Goal: Transaction & Acquisition: Purchase product/service

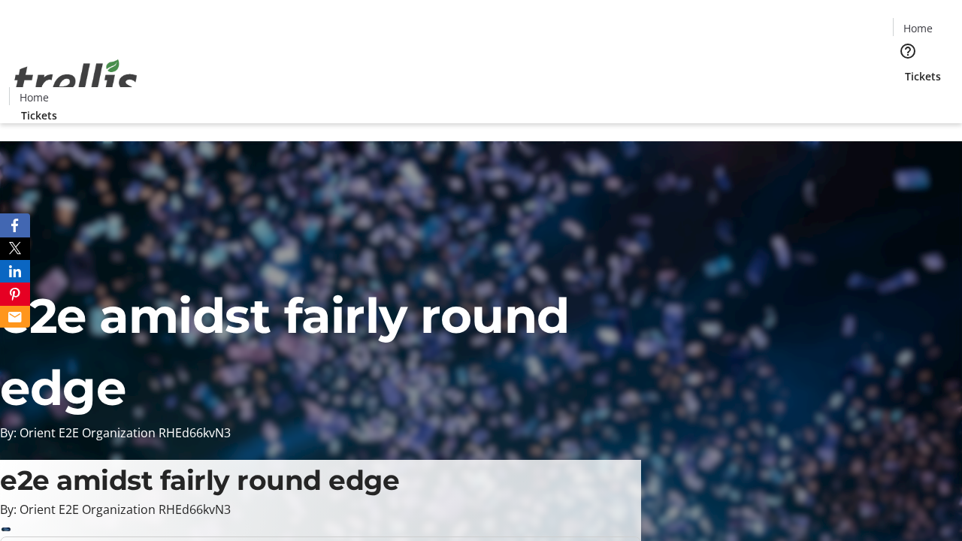
click at [905, 68] on span "Tickets" at bounding box center [923, 76] width 36 height 16
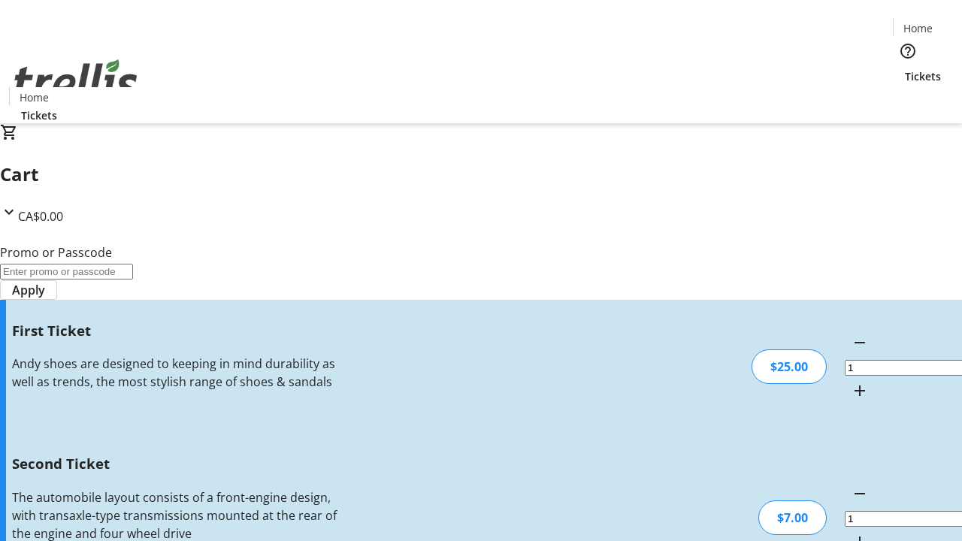
click at [851, 533] on mat-icon "Increment by one" at bounding box center [860, 542] width 18 height 18
type input "2"
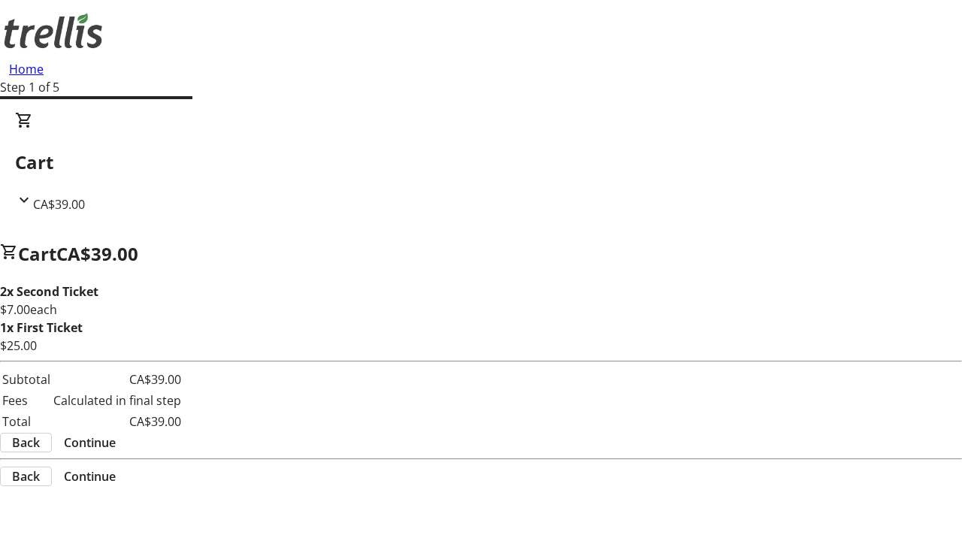
click at [116, 445] on span "Continue" at bounding box center [90, 443] width 52 height 18
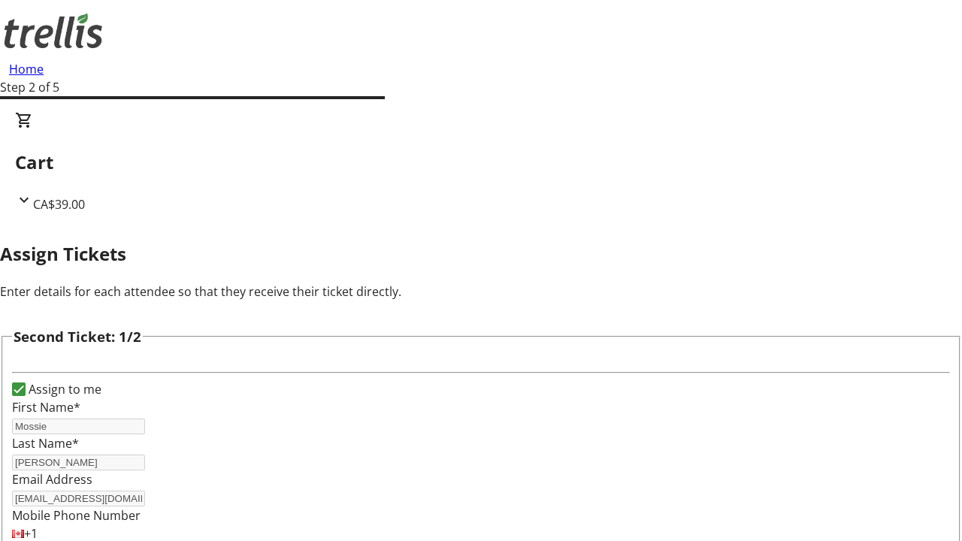
scroll to position [246, 0]
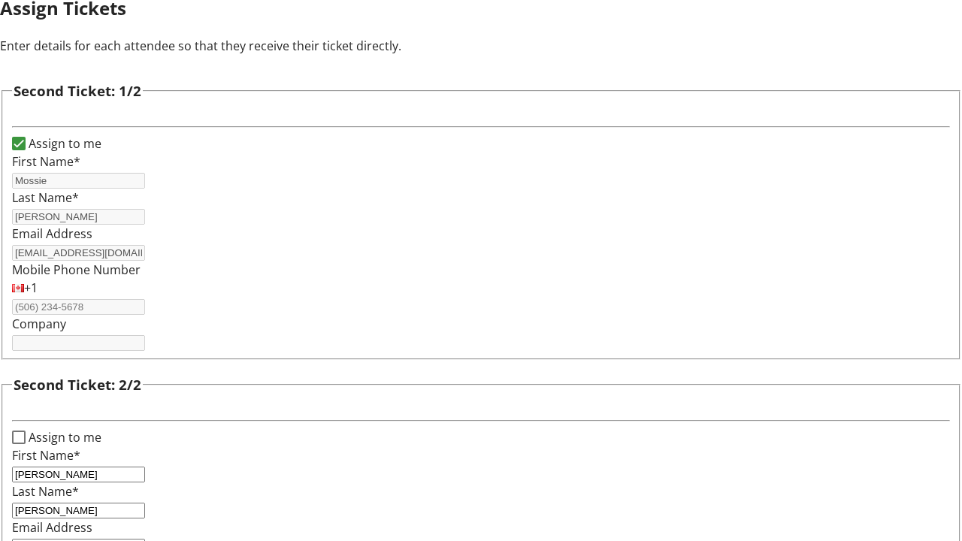
type input "[PERSON_NAME][EMAIL_ADDRESS][DOMAIN_NAME]"
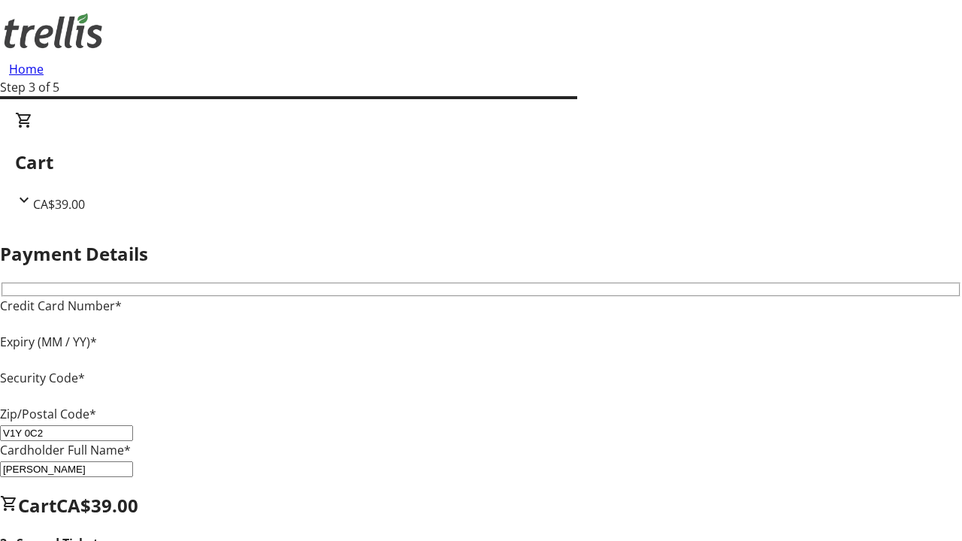
type input "V1Y 0C2"
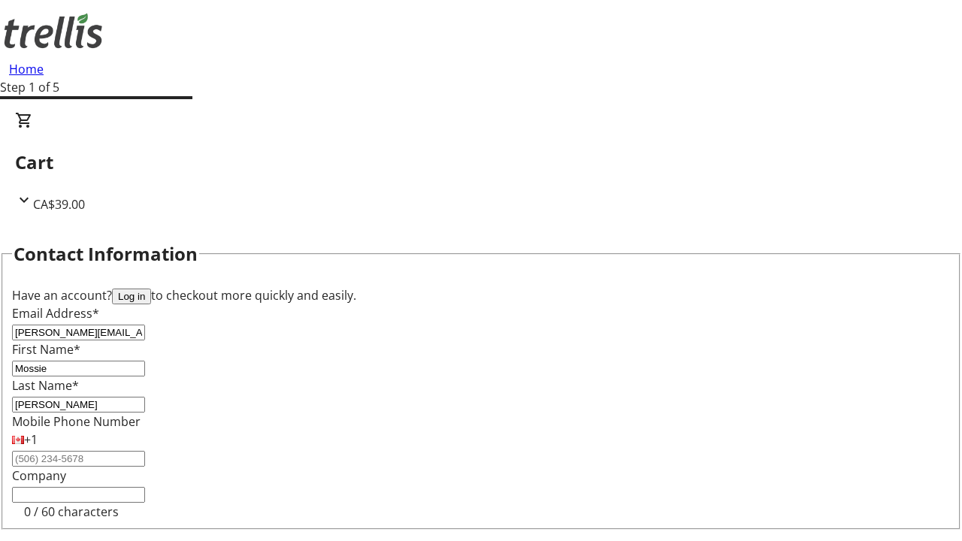
type input "[PERSON_NAME][EMAIL_ADDRESS][DOMAIN_NAME]"
type input "[GEOGRAPHIC_DATA]"
type input "[PERSON_NAME]"
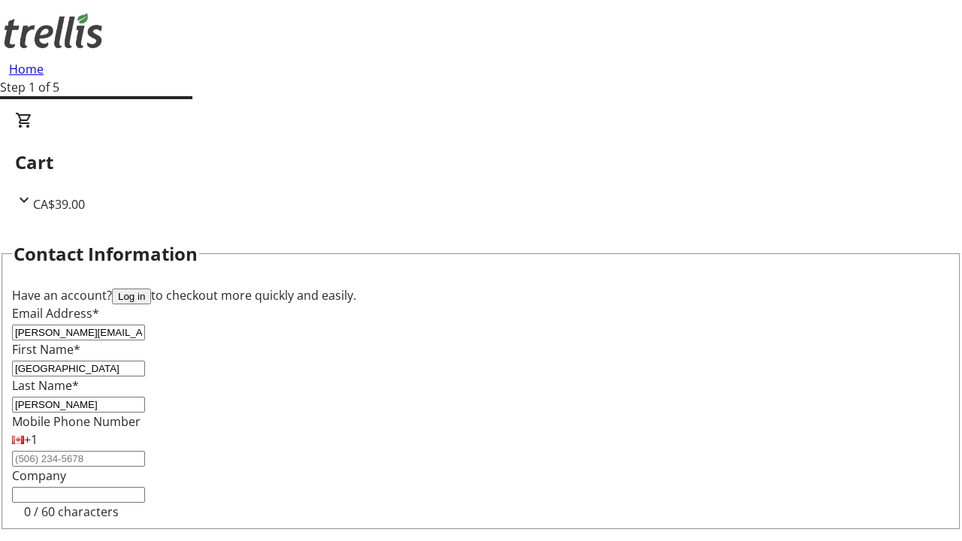
scroll to position [177, 0]
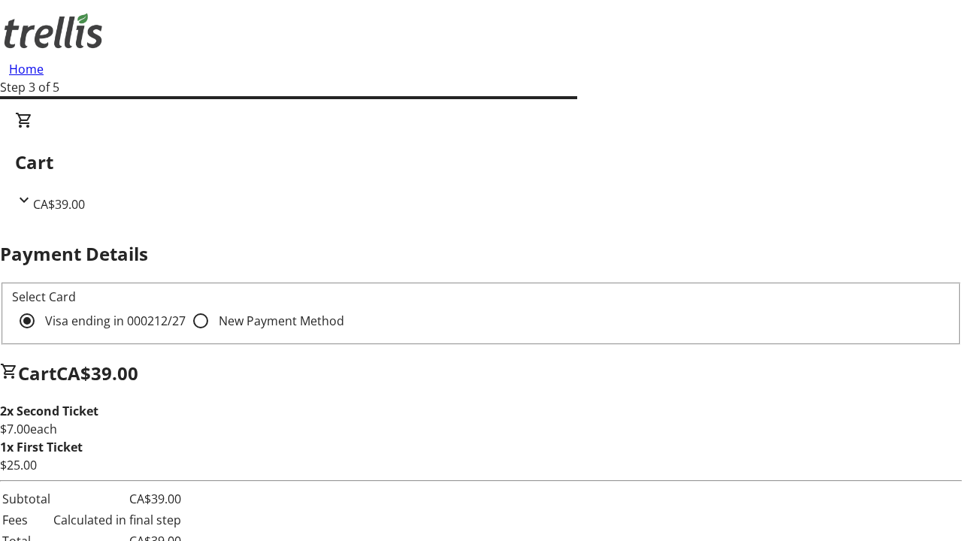
click at [186, 306] on input "New Payment Method" at bounding box center [201, 321] width 30 height 30
radio input "true"
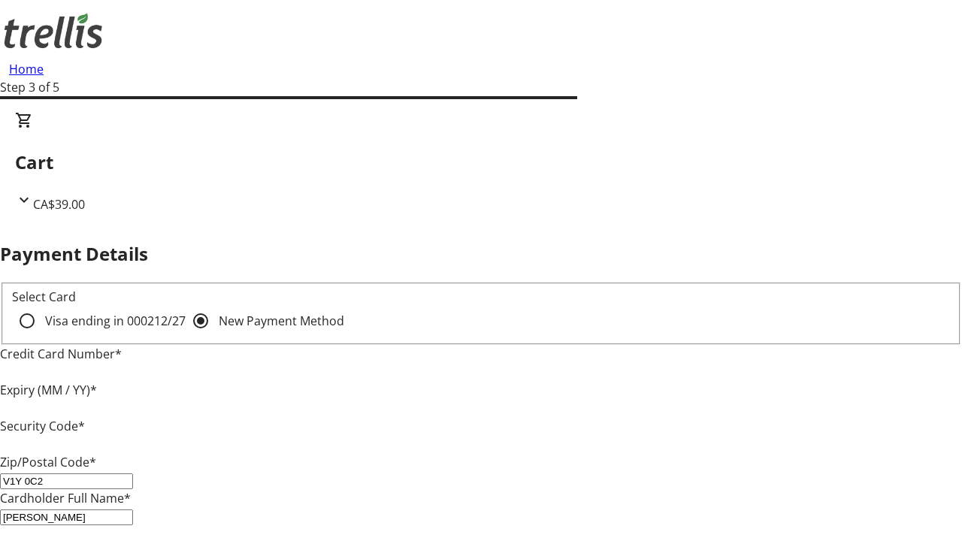
type input "V1Y 0C2"
